Goal: Task Accomplishment & Management: Manage account settings

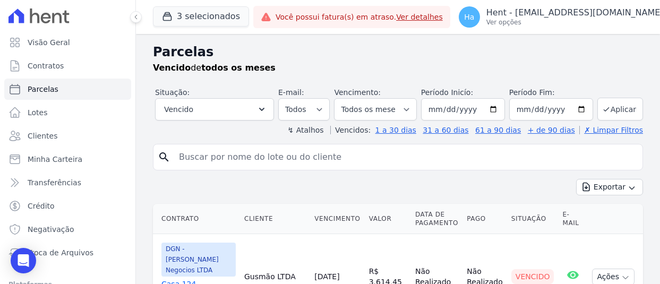
select select
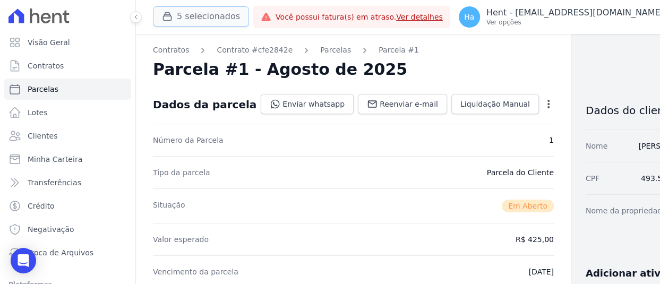
click at [197, 18] on button "5 selecionados" at bounding box center [201, 16] width 96 height 20
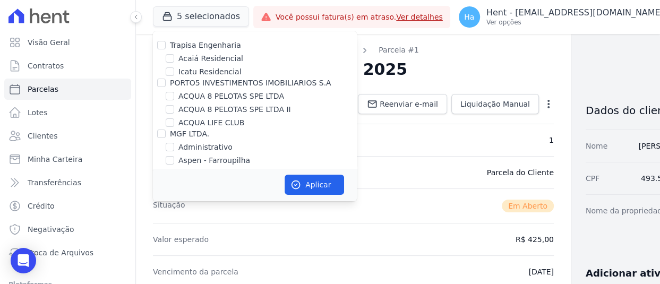
scroll to position [2232, 0]
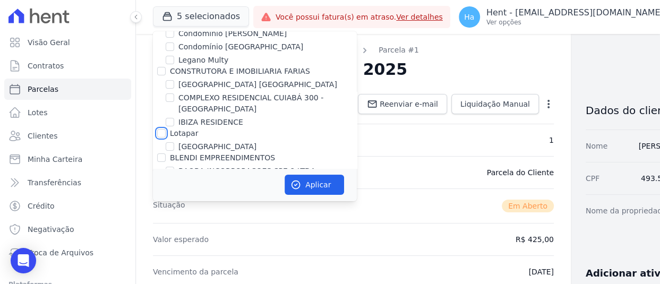
click at [161, 129] on input "Lotapar" at bounding box center [161, 133] width 8 height 8
checkbox input "true"
click at [305, 183] on button "Aplicar" at bounding box center [314, 185] width 59 height 20
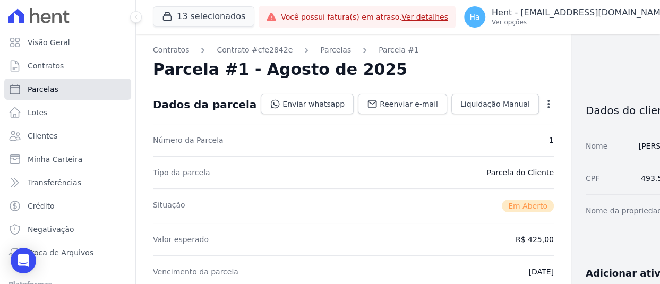
click at [48, 95] on link "Parcelas" at bounding box center [67, 89] width 127 height 21
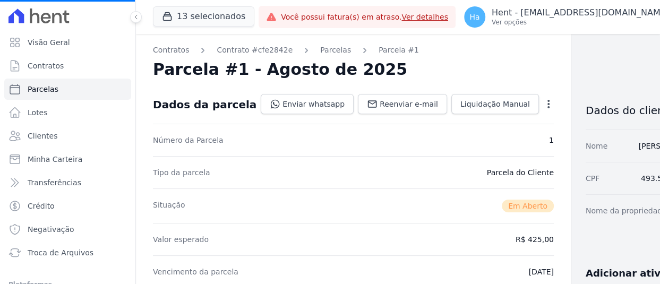
select select
